Goal: Task Accomplishment & Management: Complete application form

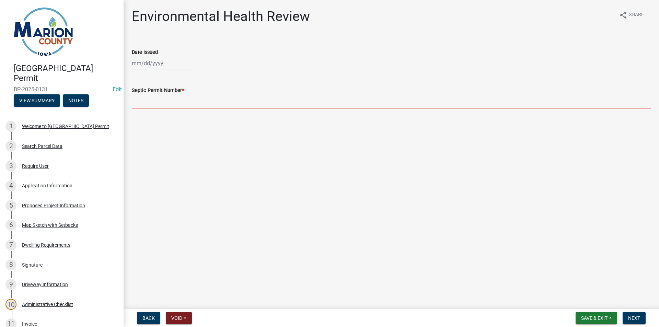
click at [149, 103] on input "Septic Permit Number *" at bounding box center [391, 101] width 519 height 14
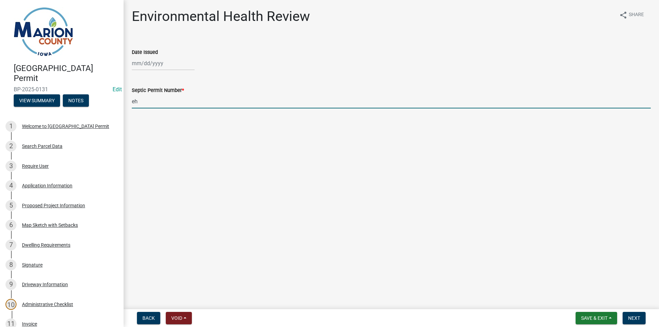
type input "e"
type input "EH6174"
click at [151, 66] on div at bounding box center [163, 63] width 63 height 14
select select "8"
select select "2025"
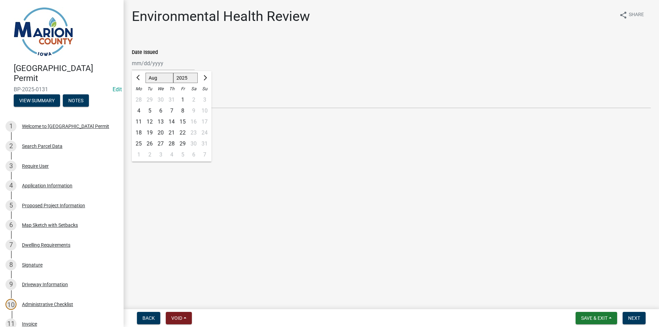
click at [157, 111] on div "6" at bounding box center [160, 110] width 11 height 11
type input "08/06/2025"
drag, startPoint x: 634, startPoint y: 318, endPoint x: 553, endPoint y: 302, distance: 82.8
click at [634, 318] on span "Next" at bounding box center [634, 318] width 12 height 5
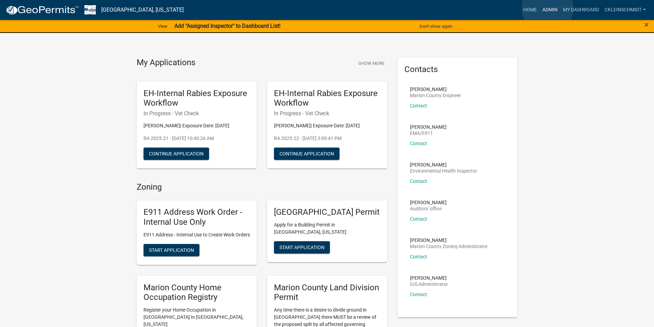
click at [548, 8] on link "Admin" at bounding box center [550, 9] width 21 height 13
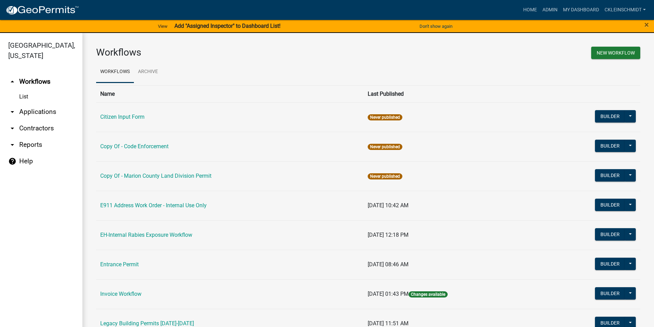
click at [41, 104] on link "arrow_drop_down Applications" at bounding box center [41, 112] width 82 height 16
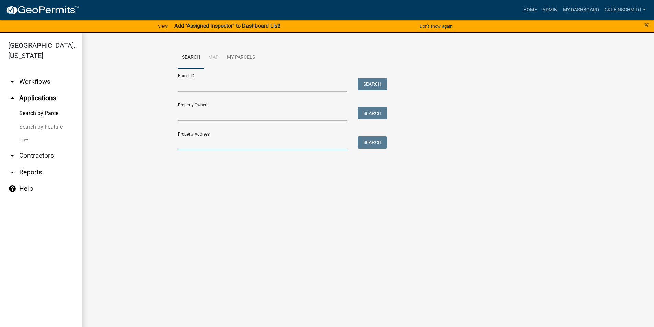
click at [230, 138] on input "Property Address:" at bounding box center [263, 143] width 170 height 14
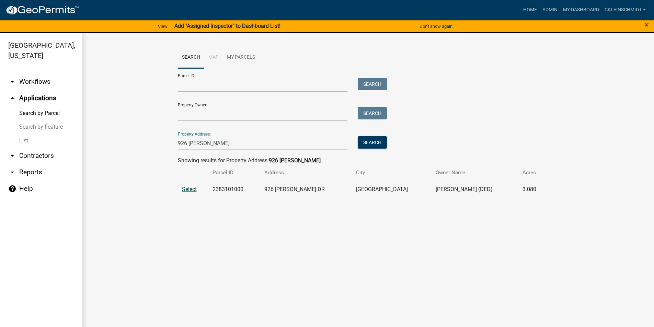
type input "926 [PERSON_NAME]"
click at [193, 189] on span "Select" at bounding box center [189, 189] width 15 height 7
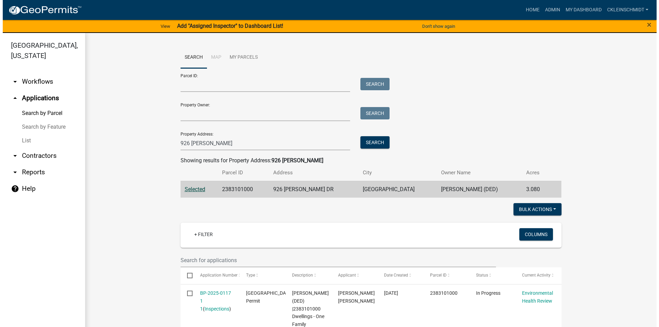
scroll to position [145, 0]
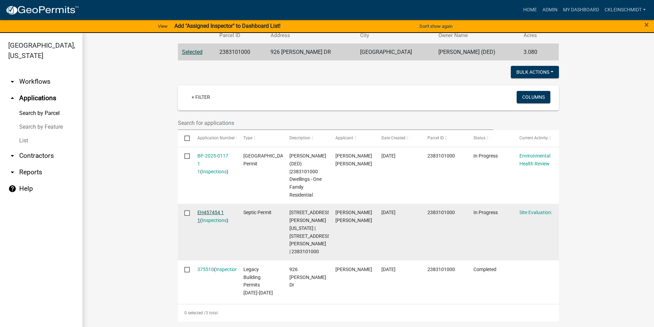
click at [210, 210] on link "EH457454 1 1" at bounding box center [210, 216] width 26 height 13
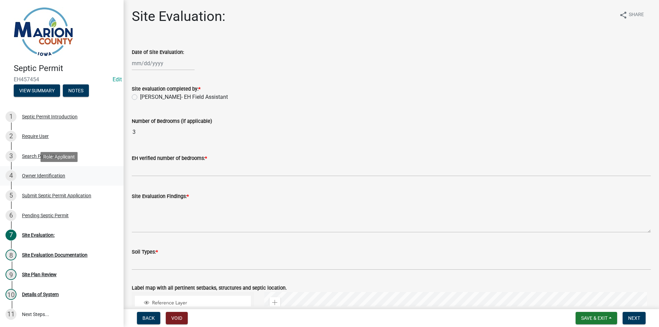
click at [46, 171] on div "4 Owner Identification" at bounding box center [58, 175] width 107 height 11
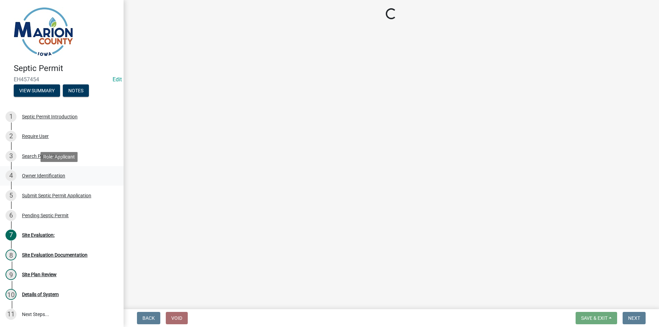
select select "4150132d-5755-4fb2-b93c-bc4ede61acab"
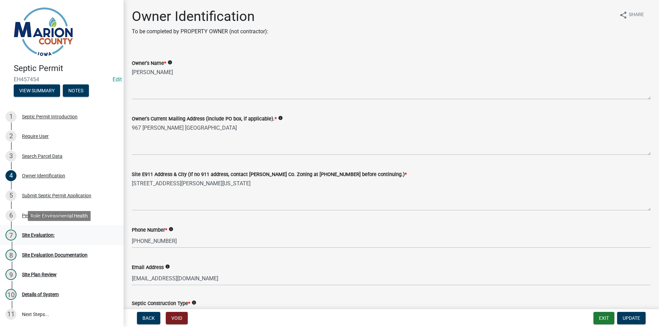
click at [41, 237] on div "Site Evaluation:" at bounding box center [38, 235] width 33 height 5
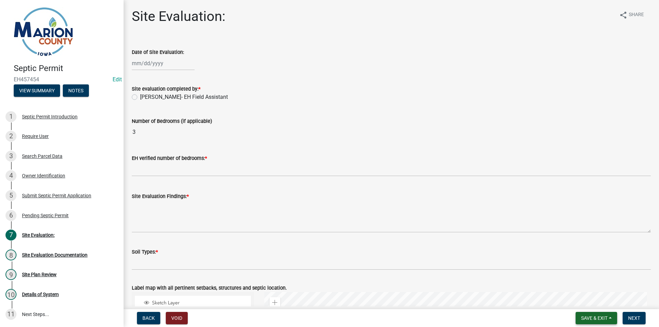
click at [584, 320] on span "Save & Exit" at bounding box center [594, 318] width 26 height 5
click at [583, 303] on button "Save & Exit" at bounding box center [589, 300] width 55 height 16
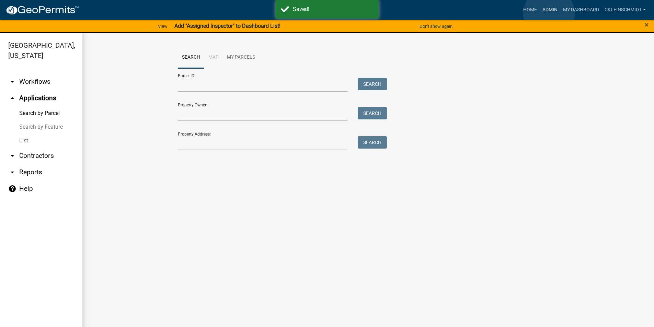
click at [548, 14] on link "Admin" at bounding box center [550, 9] width 21 height 13
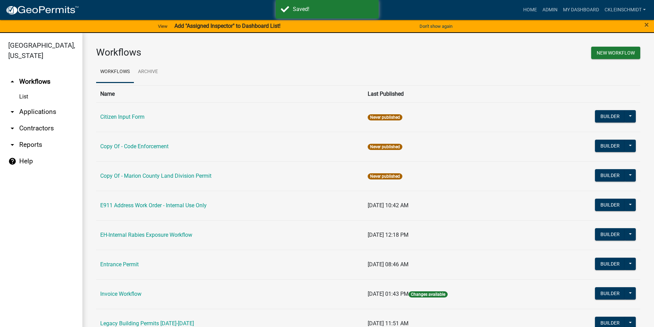
click at [19, 104] on link "arrow_drop_down Applications" at bounding box center [41, 112] width 82 height 16
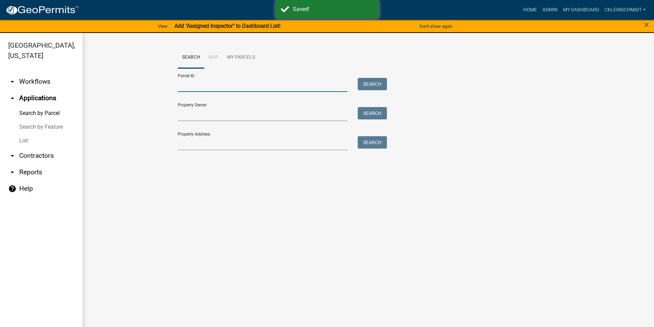
click at [210, 83] on input "Parcel ID:" at bounding box center [263, 85] width 170 height 14
paste input "0710503500"
type input "0710503500"
click at [368, 80] on button "Search" at bounding box center [372, 84] width 29 height 12
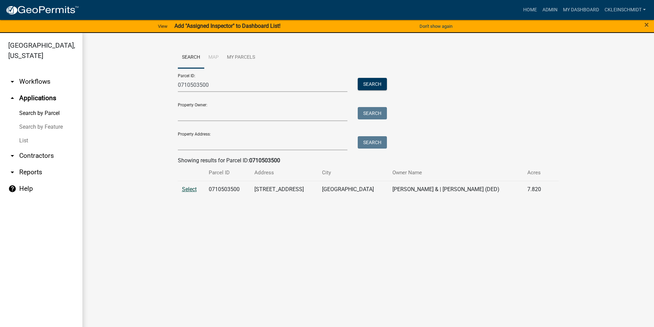
click at [182, 191] on span "Select" at bounding box center [189, 189] width 15 height 7
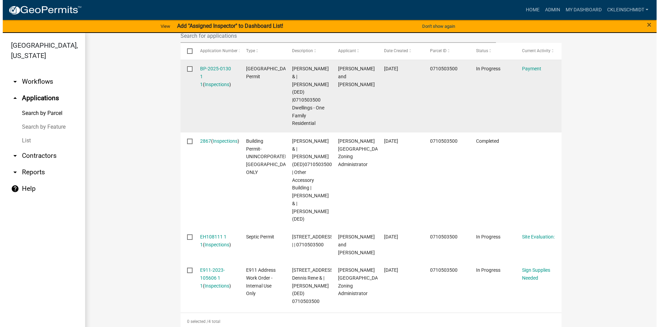
scroll to position [272, 0]
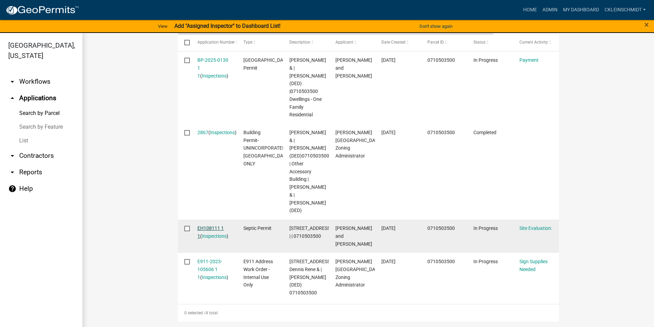
click at [209, 226] on link "EH108111 1 1" at bounding box center [210, 232] width 26 height 13
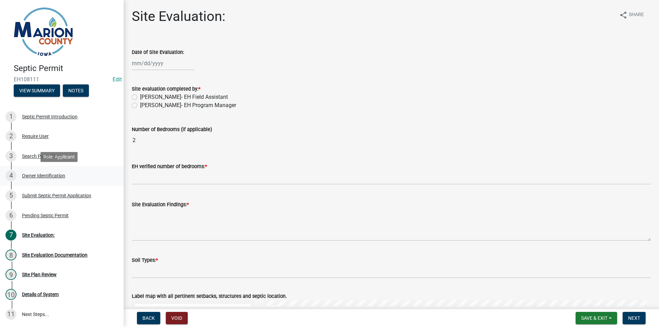
click at [42, 172] on div "4 Owner Identification" at bounding box center [58, 175] width 107 height 11
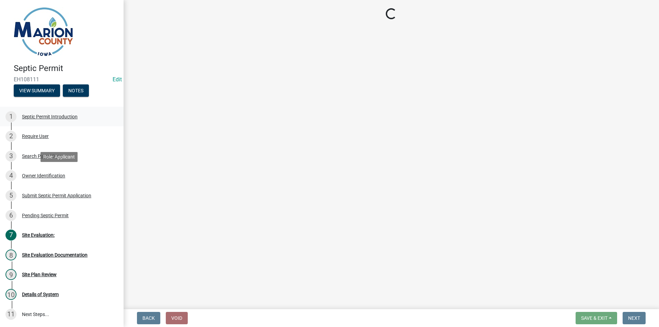
select select "76a5f8d9-7c3b-4575-8c9d-ce5192bff57d"
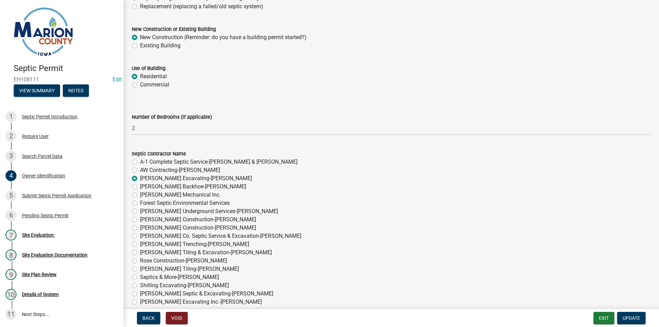
scroll to position [378, 0]
